Goal: Task Accomplishment & Management: Complete application form

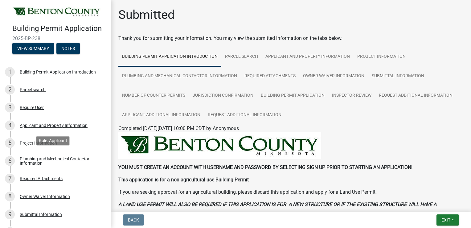
scroll to position [171, 0]
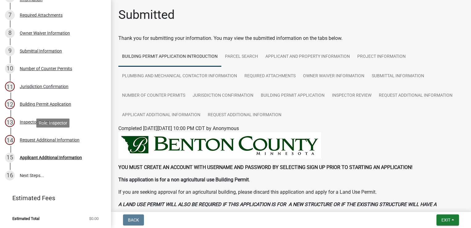
click at [52, 140] on div "Request Additional Information" at bounding box center [50, 140] width 60 height 4
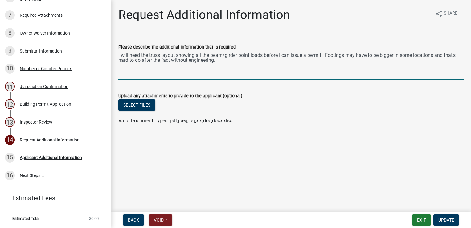
click at [218, 62] on textarea "I will need the truss layout showing all the beam/girder point loads before I c…" at bounding box center [290, 65] width 345 height 29
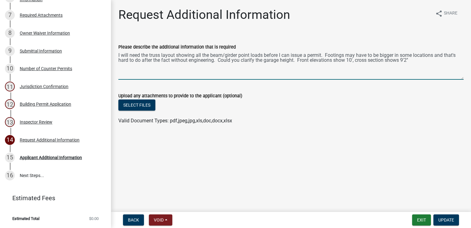
type textarea "I will need the truss layout showing all the beam/girder point loads before I c…"
click at [447, 221] on span "Update" at bounding box center [446, 219] width 16 height 5
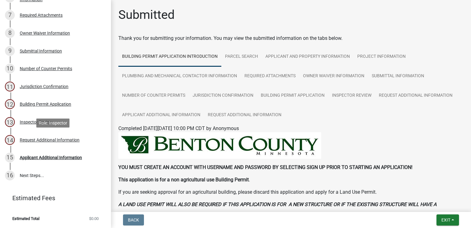
click at [47, 146] on link "14 Request Additional Information" at bounding box center [55, 140] width 111 height 18
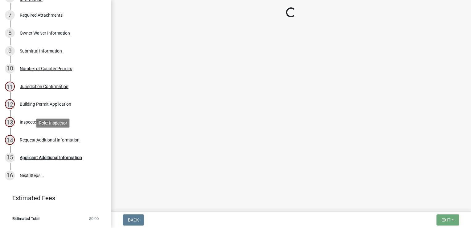
click at [47, 141] on div "Request Additional Information" at bounding box center [50, 140] width 60 height 4
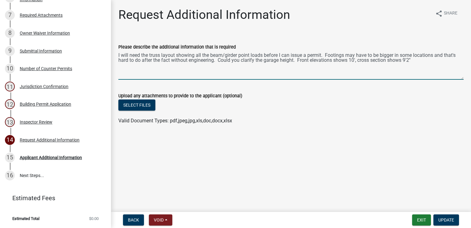
click at [416, 63] on textarea "I will need the truss layout showing all the beam/girder point loads before I c…" at bounding box center [290, 65] width 345 height 29
click at [140, 66] on textarea "I will need the truss layout showing all the beam/girder point loads before I c…" at bounding box center [290, 65] width 345 height 29
type textarea "I will need the truss layout showing all the beam/girder point loads before I c…"
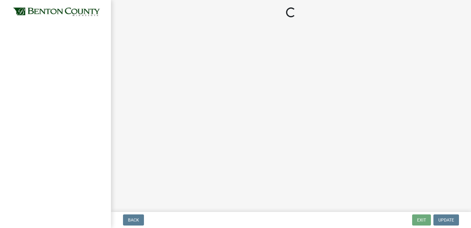
select select "17bfa135-5610-45df-8ce7-87530b7d86d4"
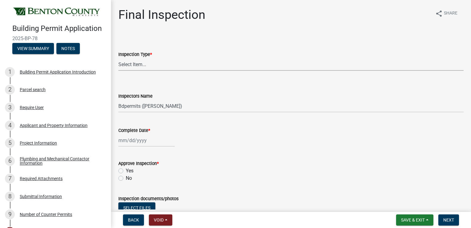
click at [142, 63] on select "Select Item... Final" at bounding box center [290, 64] width 345 height 13
click at [118, 58] on select "Select Item... Final" at bounding box center [290, 64] width 345 height 13
select select "ba3e54ef-58a3-4f73-8a2d-5f225f4da5a4"
click at [130, 142] on div at bounding box center [146, 140] width 56 height 13
select select "9"
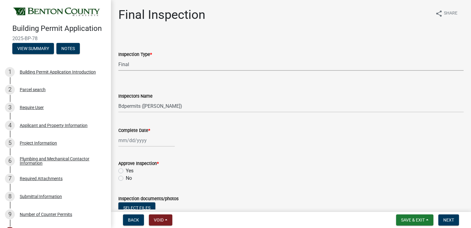
select select "2025"
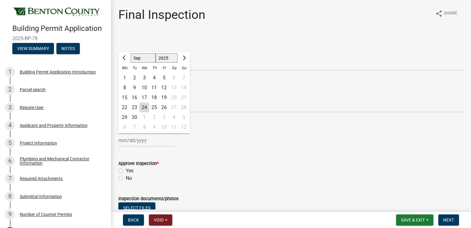
click at [134, 107] on div "23" at bounding box center [135, 107] width 10 height 10
type input "09/23/2025"
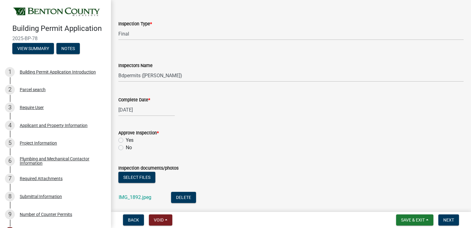
scroll to position [31, 0]
click at [126, 140] on label "Yes" at bounding box center [130, 139] width 8 height 7
click at [126, 140] on input "Yes" at bounding box center [128, 138] width 4 height 4
radio input "true"
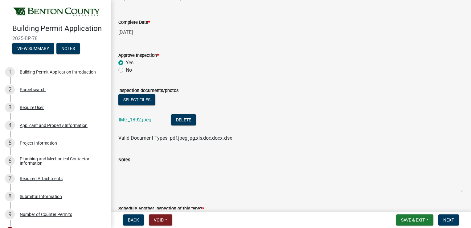
scroll to position [123, 0]
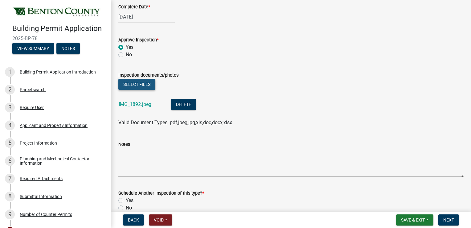
click at [132, 87] on button "Select files" at bounding box center [136, 84] width 37 height 11
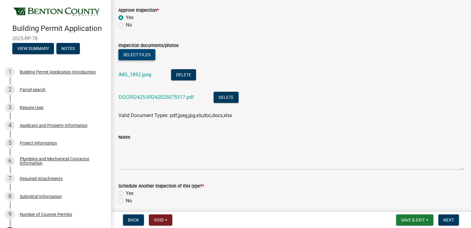
scroll to position [178, 0]
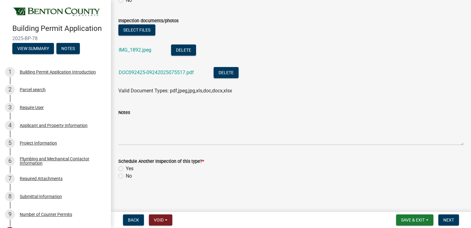
click at [126, 176] on label "No" at bounding box center [129, 175] width 6 height 7
click at [126, 176] on input "No" at bounding box center [128, 174] width 4 height 4
radio input "true"
click at [450, 219] on span "Next" at bounding box center [448, 219] width 11 height 5
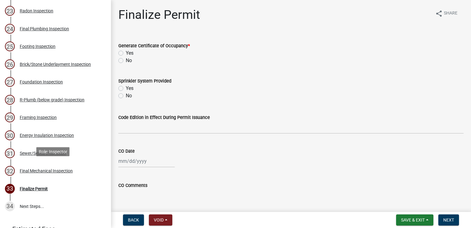
scroll to position [463, 0]
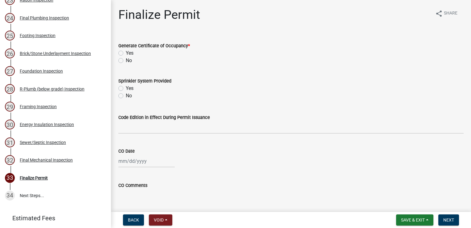
click at [62, 162] on div "Final Mechanical Inspection" at bounding box center [46, 160] width 53 height 4
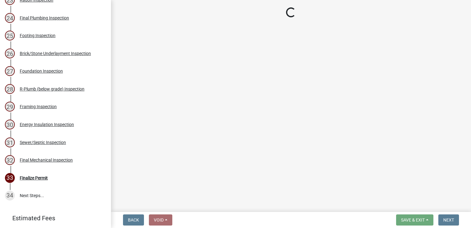
select select "f3cbac62-750a-476f-9552-2d9049835bc8"
select select "17bfa135-5610-45df-8ce7-87530b7d86d4"
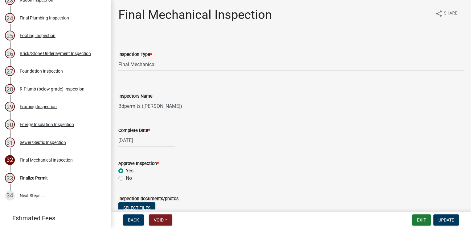
scroll to position [123, 0]
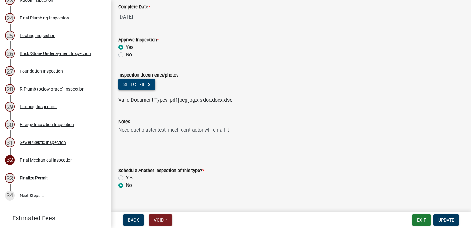
click at [128, 86] on button "Select files" at bounding box center [136, 84] width 37 height 11
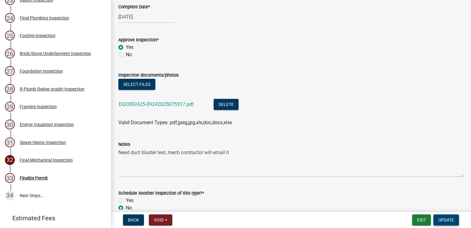
click at [448, 219] on span "Update" at bounding box center [446, 219] width 16 height 5
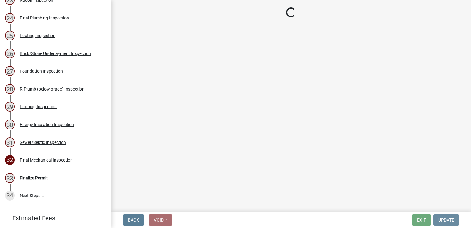
scroll to position [0, 0]
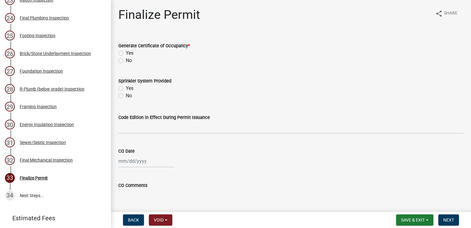
click at [126, 51] on label "Yes" at bounding box center [130, 52] width 8 height 7
click at [126, 51] on input "Yes" at bounding box center [128, 51] width 4 height 4
radio input "true"
click at [126, 95] on label "No" at bounding box center [129, 95] width 6 height 7
click at [126, 95] on input "No" at bounding box center [128, 94] width 4 height 4
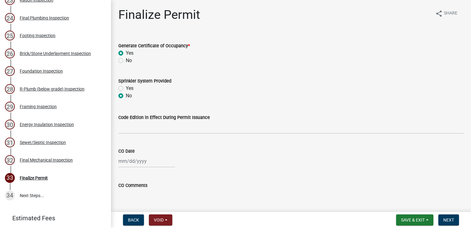
radio input "true"
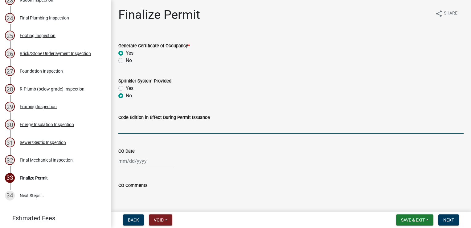
click at [138, 130] on input "Code Edition in Effect During Permit Issuance" at bounding box center [290, 127] width 345 height 13
type input "2020 MN Building Code - 2018 IRC"
select select "9"
select select "2025"
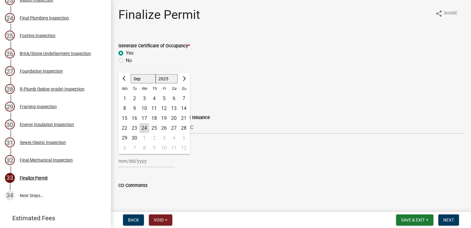
click at [134, 126] on div "23" at bounding box center [135, 128] width 10 height 10
type input "09/23/2025"
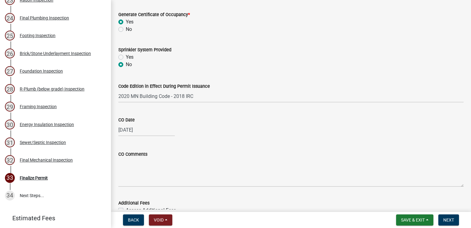
scroll to position [65, 0]
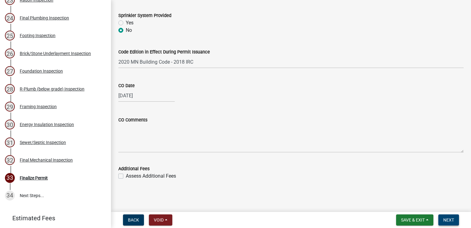
click at [451, 218] on span "Next" at bounding box center [448, 219] width 11 height 5
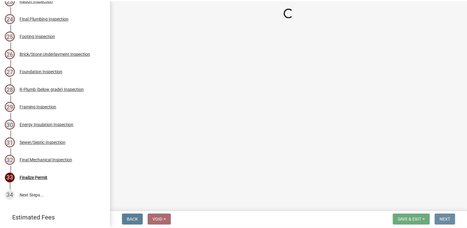
scroll to position [0, 0]
